Goal: Information Seeking & Learning: Learn about a topic

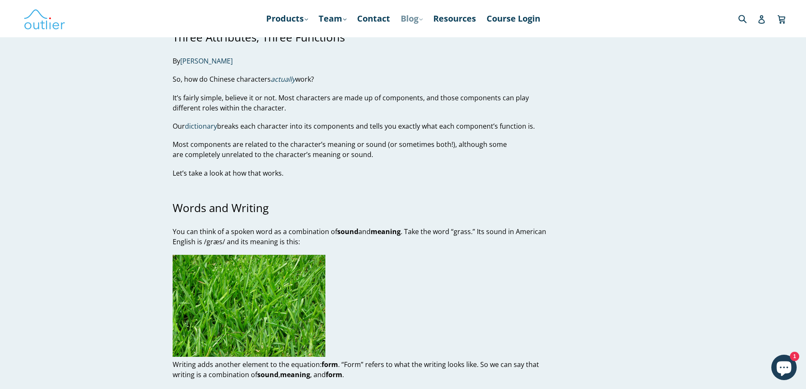
click at [408, 20] on link "Blog .cls-1{fill:#231f20} expand" at bounding box center [411, 18] width 30 height 15
click at [416, 41] on link "Chinese" at bounding box center [429, 41] width 51 height 16
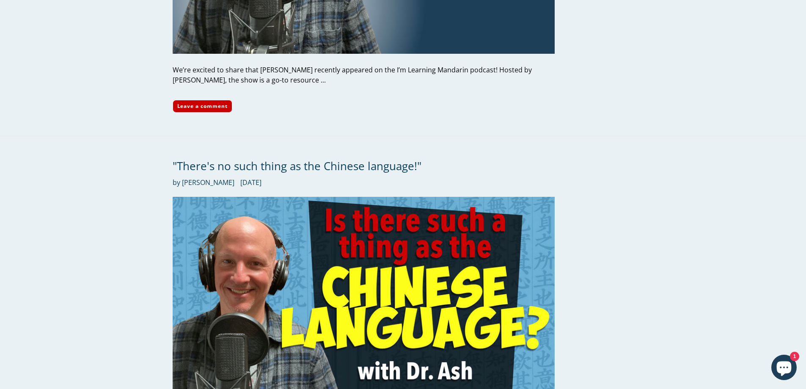
scroll to position [719, 0]
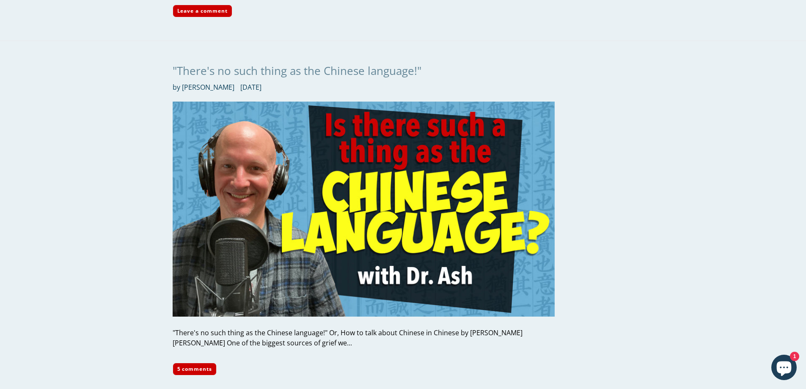
click at [230, 63] on link ""There's no such thing as the Chinese language!"" at bounding box center [297, 70] width 249 height 15
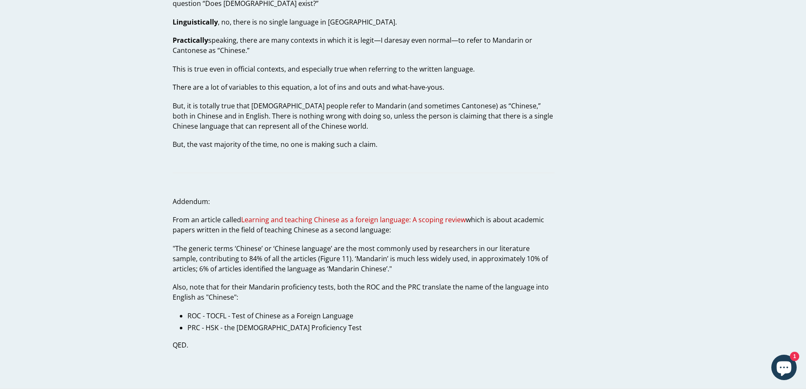
scroll to position [2369, 0]
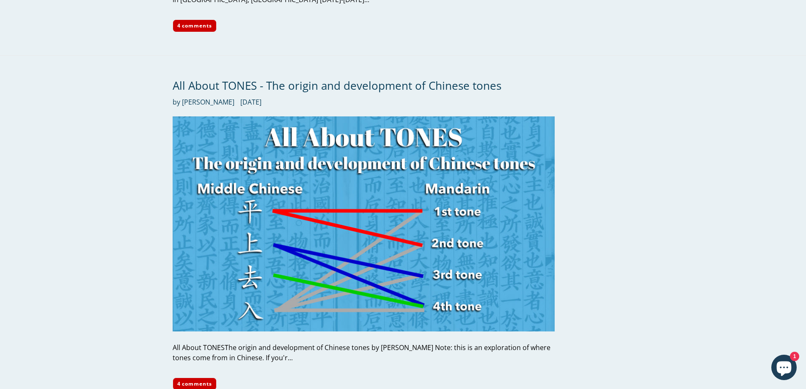
scroll to position [1480, 0]
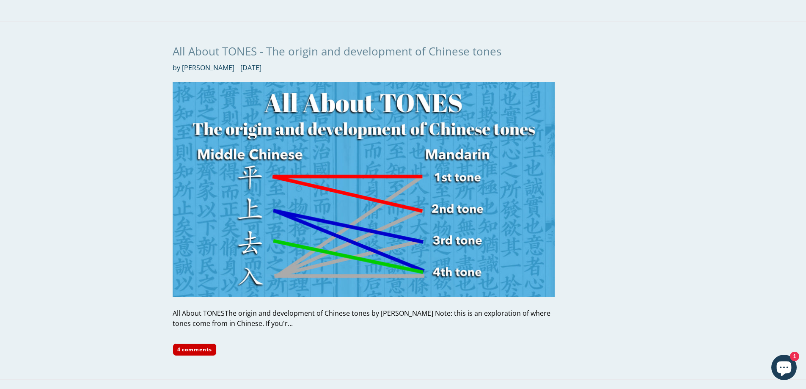
click at [197, 44] on link "All About TONES - The origin and development of Chinese tones" at bounding box center [337, 51] width 329 height 15
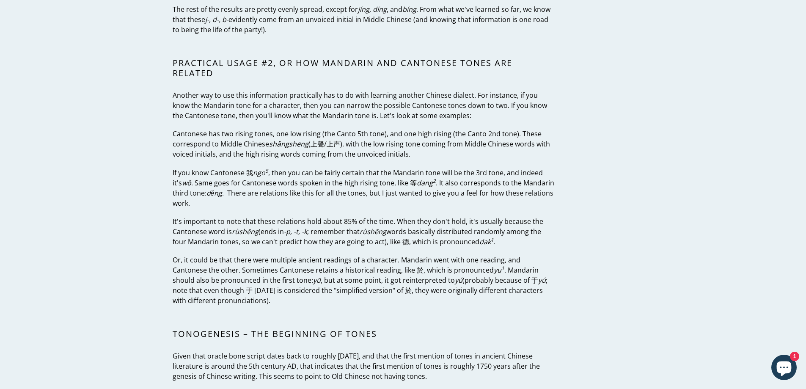
scroll to position [2157, 0]
